Goal: Check status: Check status

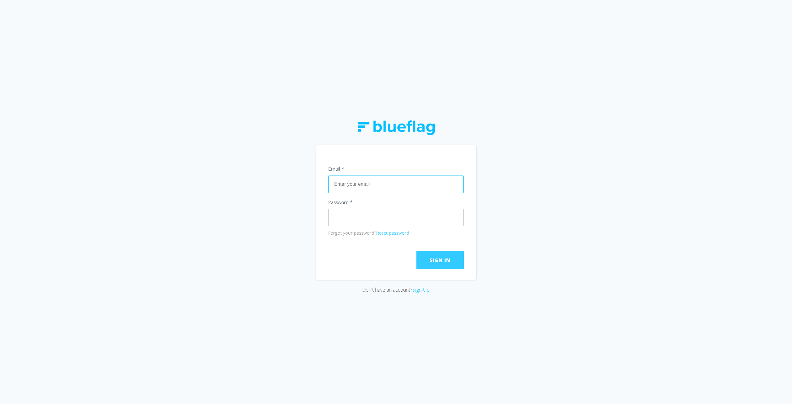
type input "[EMAIL_ADDRESS][DOMAIN_NAME]"
click at [438, 263] on span "Sign In" at bounding box center [440, 260] width 20 height 7
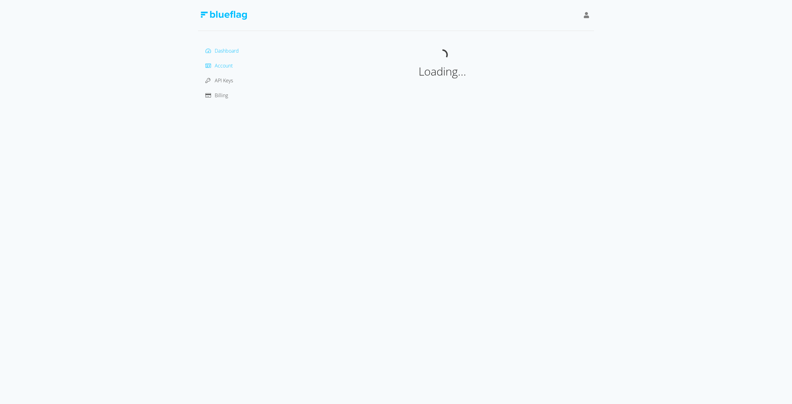
click at [227, 66] on span "Account" at bounding box center [224, 65] width 18 height 7
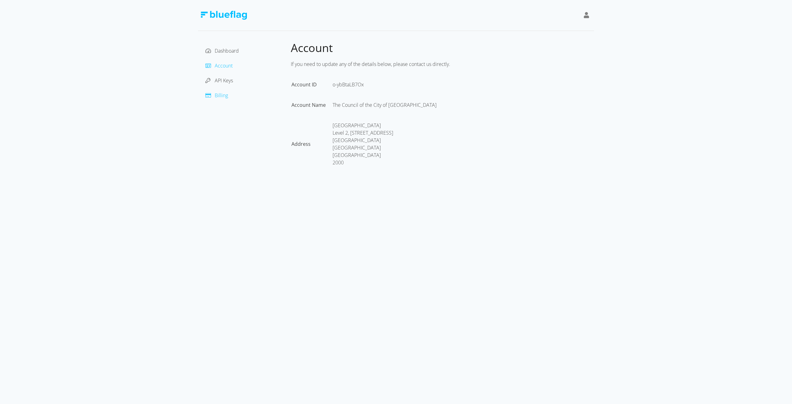
click at [220, 96] on span "Billing" at bounding box center [221, 95] width 13 height 7
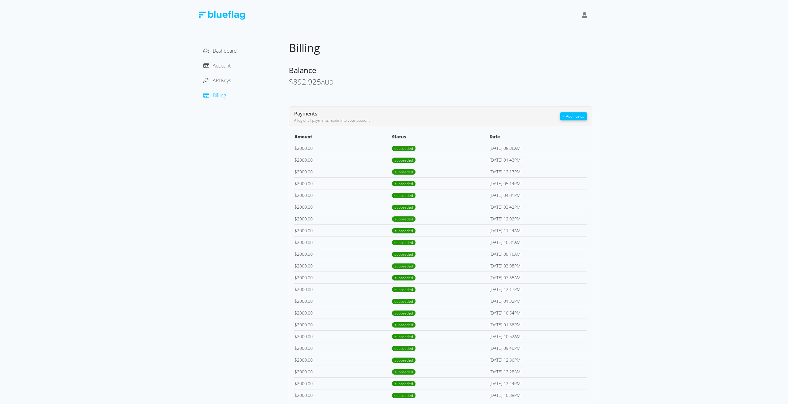
drag, startPoint x: 257, startPoint y: 15, endPoint x: 210, endPoint y: 14, distance: 46.4
click at [210, 14] on div at bounding box center [394, 15] width 396 height 31
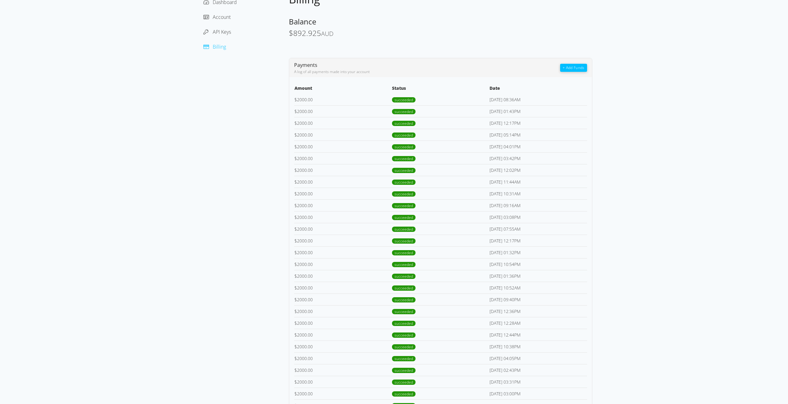
scroll to position [52, 0]
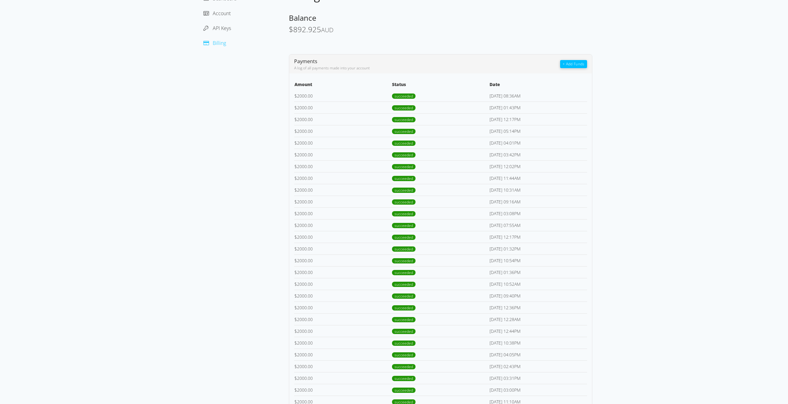
drag, startPoint x: 339, startPoint y: 29, endPoint x: 288, endPoint y: 30, distance: 51.1
click at [288, 30] on div "Dashboard Account API Keys Billing Billing Balance $ 892.925 AUD Payments A log…" at bounding box center [394, 363] width 396 height 749
click at [333, 99] on td "$ 2000.00" at bounding box center [342, 96] width 97 height 12
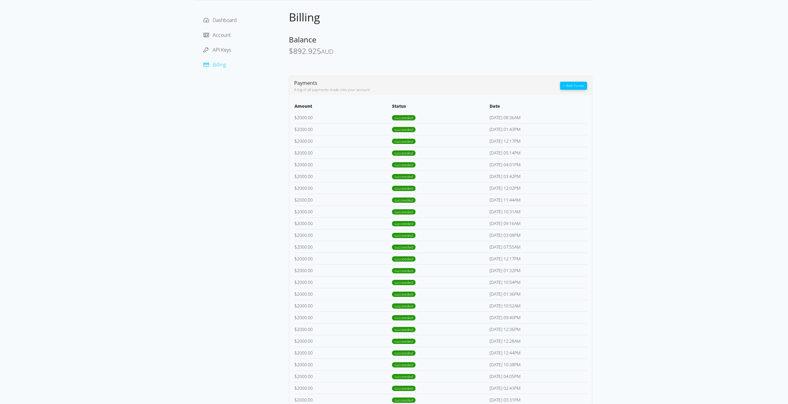
scroll to position [0, 0]
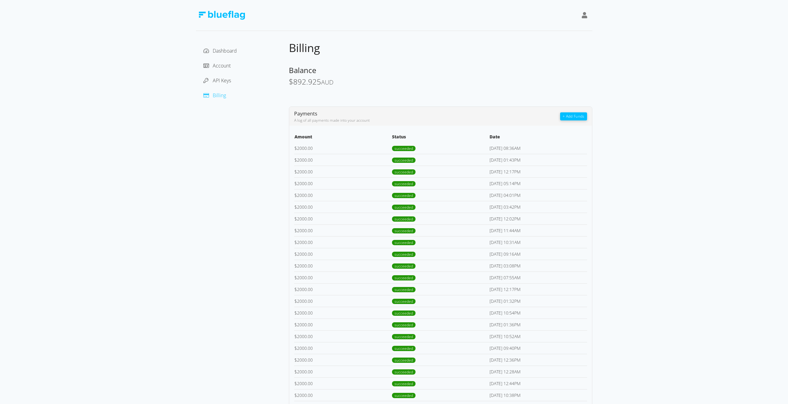
drag, startPoint x: 293, startPoint y: 82, endPoint x: 337, endPoint y: 81, distance: 44.3
click at [337, 81] on div "$ 892.925 AUD" at bounding box center [440, 82] width 303 height 9
drag, startPoint x: 288, startPoint y: 82, endPoint x: 339, endPoint y: 83, distance: 50.4
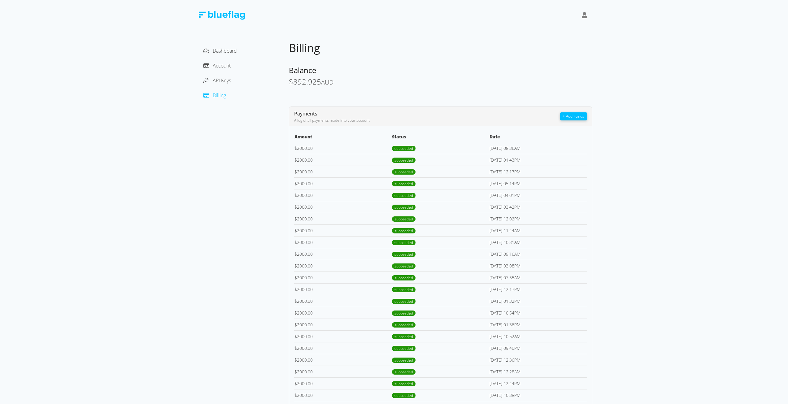
click at [331, 86] on span "$ 892.925 AUD" at bounding box center [311, 81] width 45 height 10
drag, startPoint x: 292, startPoint y: 82, endPoint x: 321, endPoint y: 81, distance: 28.8
click at [321, 81] on span "$ 892.925 AUD" at bounding box center [311, 81] width 45 height 10
click at [336, 84] on div "$ 892.925 AUD" at bounding box center [440, 82] width 303 height 9
drag, startPoint x: 292, startPoint y: 82, endPoint x: 337, endPoint y: 81, distance: 44.6
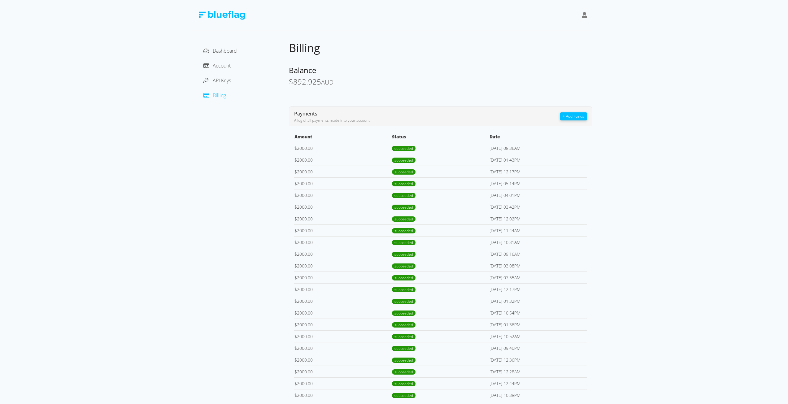
click at [337, 81] on div "$ 892.925 AUD" at bounding box center [440, 82] width 303 height 9
click at [298, 86] on span "892.925" at bounding box center [307, 81] width 28 height 10
drag, startPoint x: 292, startPoint y: 82, endPoint x: 340, endPoint y: 81, distance: 48.3
click at [340, 81] on div "$ 892.925 AUD" at bounding box center [440, 82] width 303 height 9
